Goal: Task Accomplishment & Management: Manage account settings

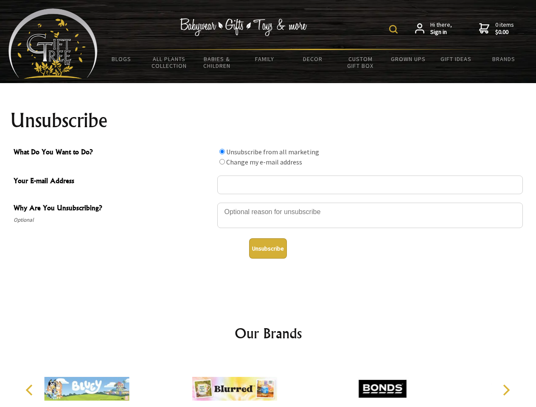
click at [394, 29] on img at bounding box center [393, 29] width 8 height 8
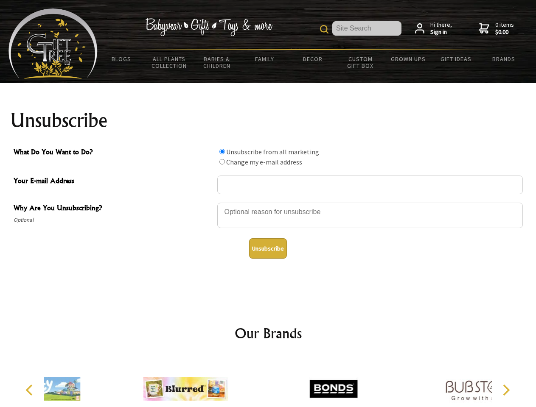
click at [268, 202] on div at bounding box center [369, 217] width 305 height 30
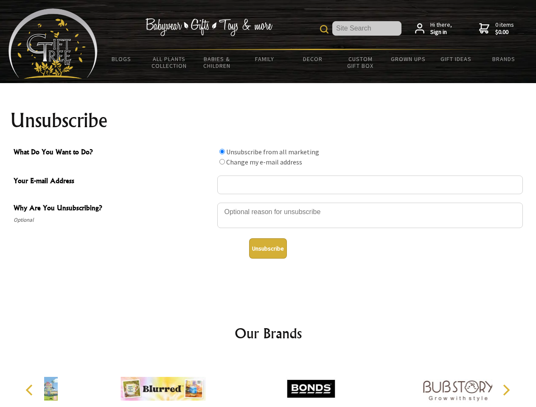
click at [222, 151] on input "What Do You Want to Do?" at bounding box center [222, 152] width 6 height 6
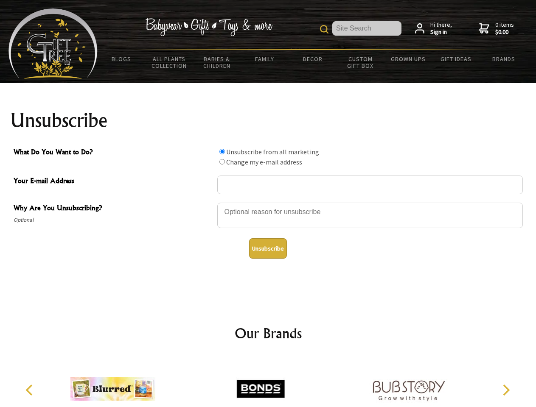
click at [222, 162] on input "What Do You Want to Do?" at bounding box center [222, 162] width 6 height 6
radio input "true"
click at [268, 249] on button "Unsubscribe" at bounding box center [268, 248] width 38 height 20
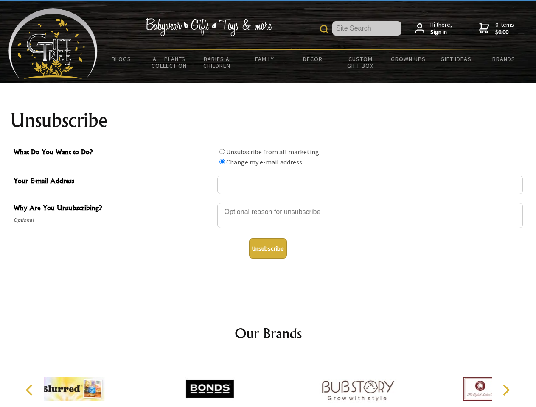
click at [268, 382] on div at bounding box center [210, 390] width 148 height 66
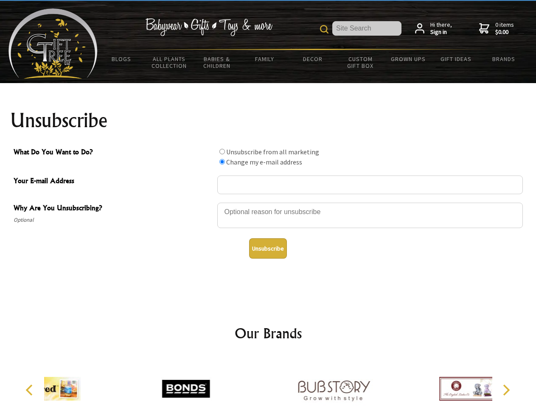
click at [31, 390] on icon "Previous" at bounding box center [30, 390] width 11 height 11
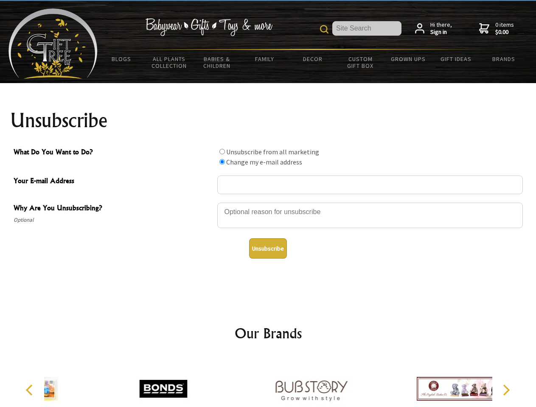
click at [506, 390] on icon "Next" at bounding box center [505, 390] width 11 height 11
